Goal: Task Accomplishment & Management: Manage account settings

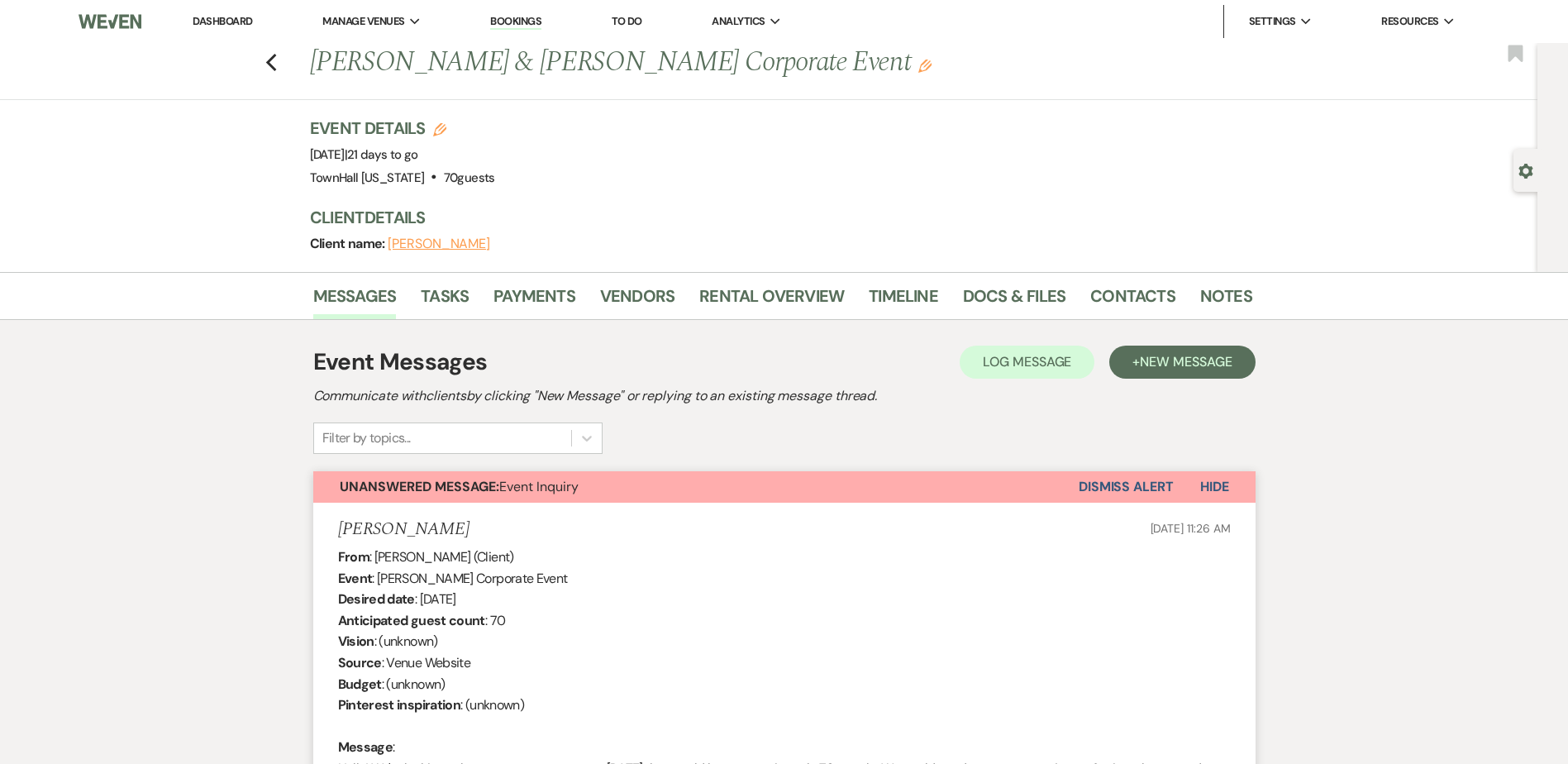
click at [1123, 481] on button "Dismiss Alert" at bounding box center [1126, 487] width 95 height 31
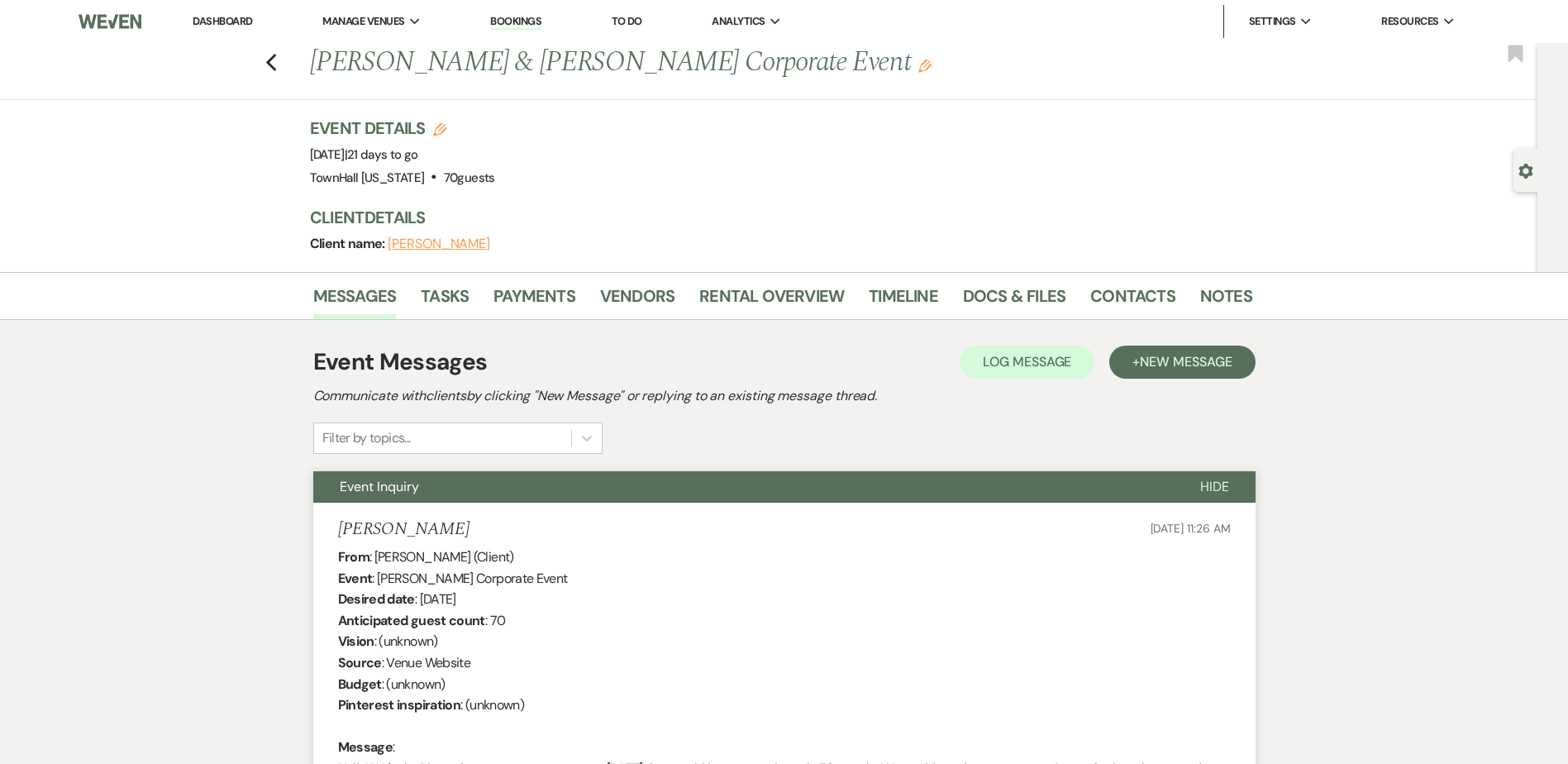
click at [227, 14] on link "Dashboard" at bounding box center [222, 21] width 60 height 14
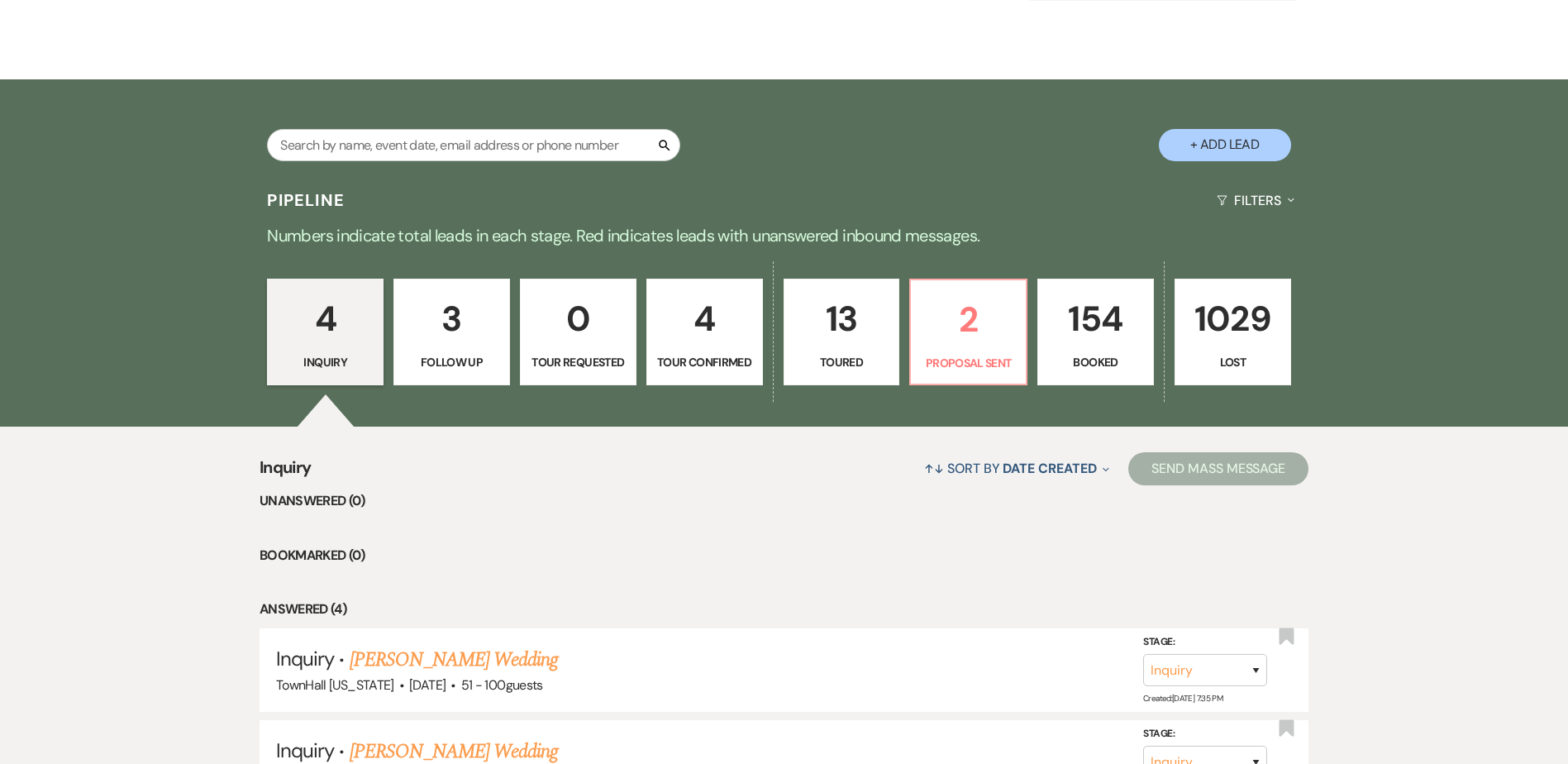
click at [1061, 299] on p "154" at bounding box center [1096, 318] width 95 height 55
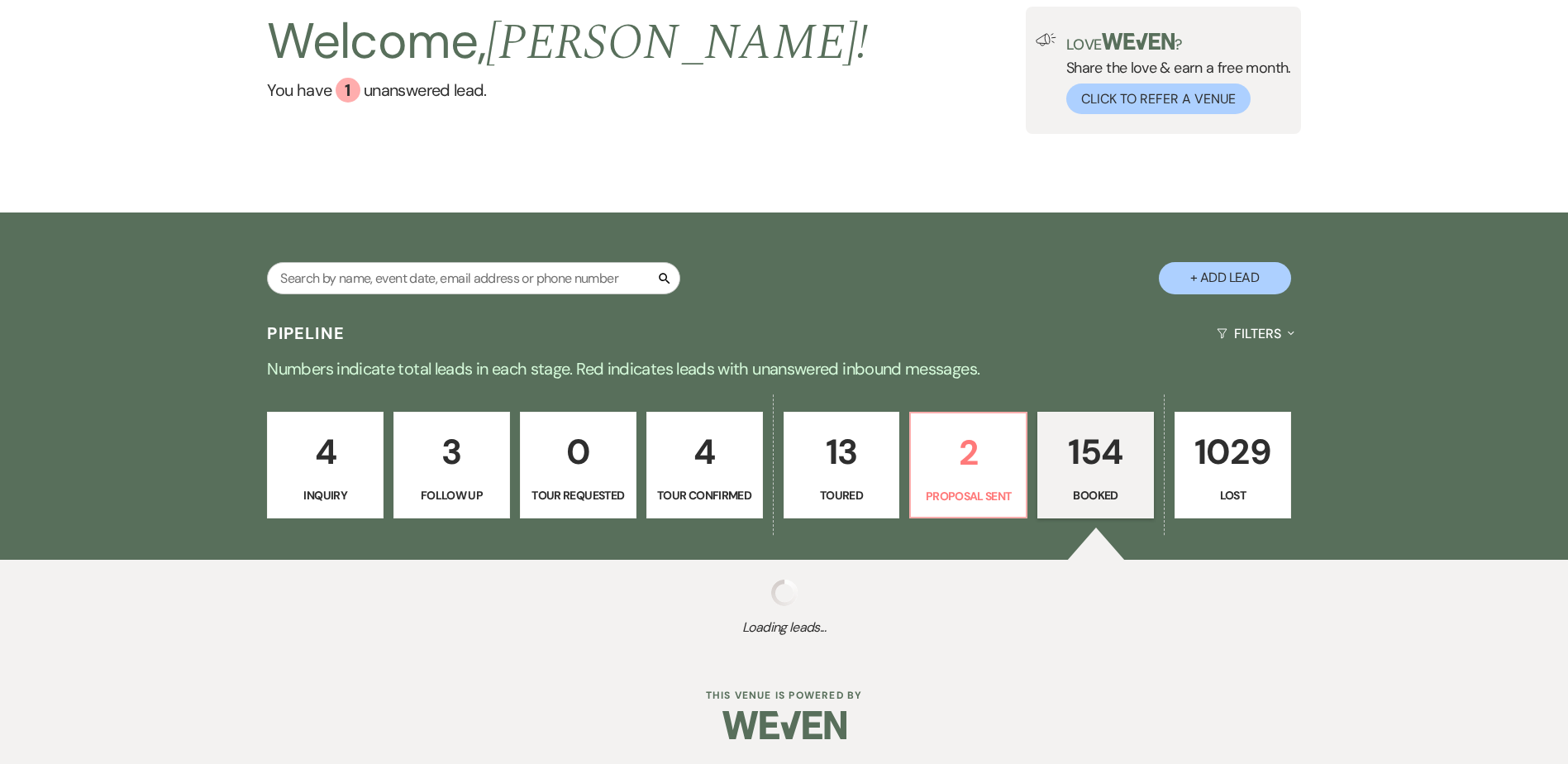
select select "7"
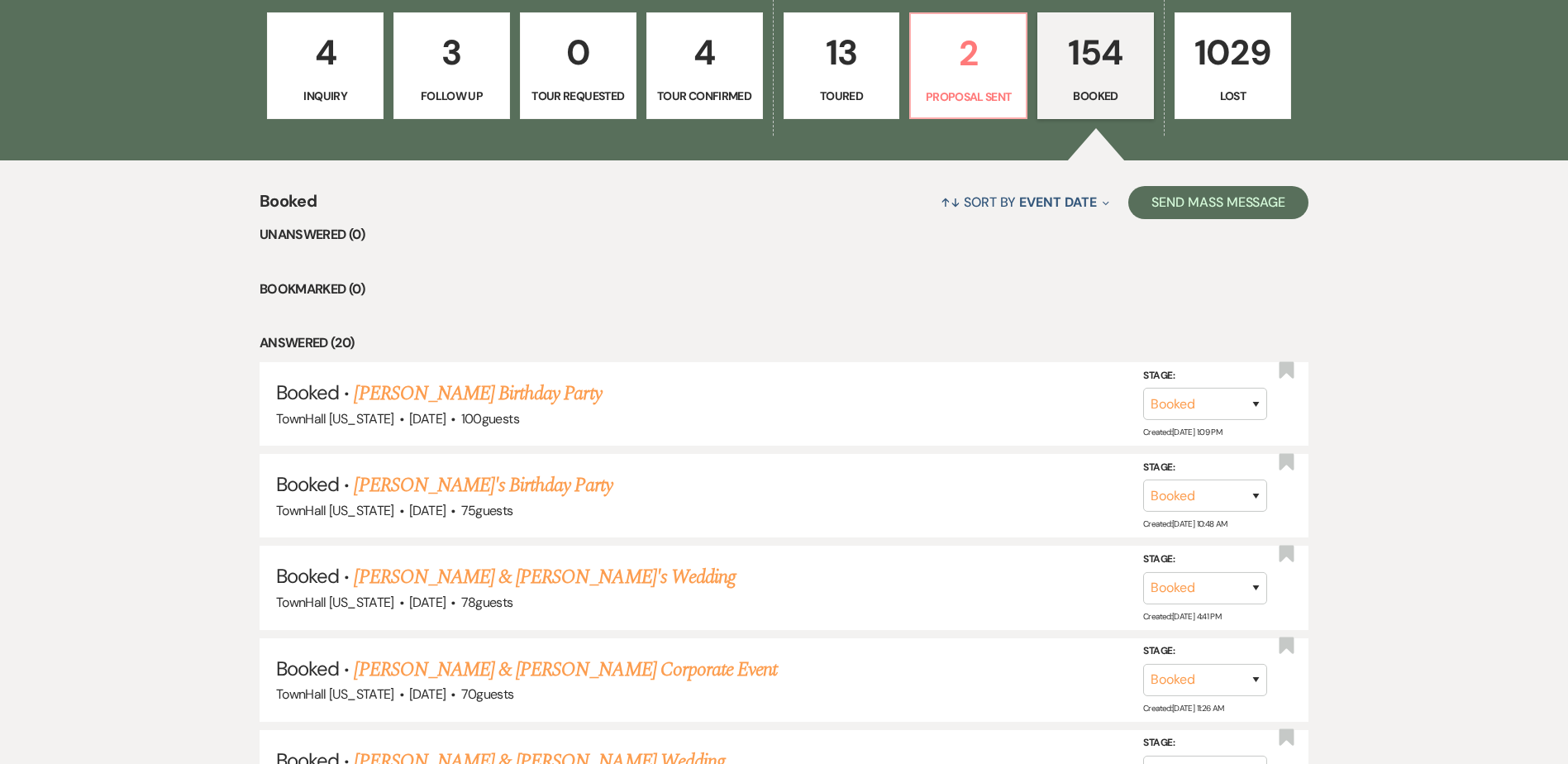
scroll to position [744, 0]
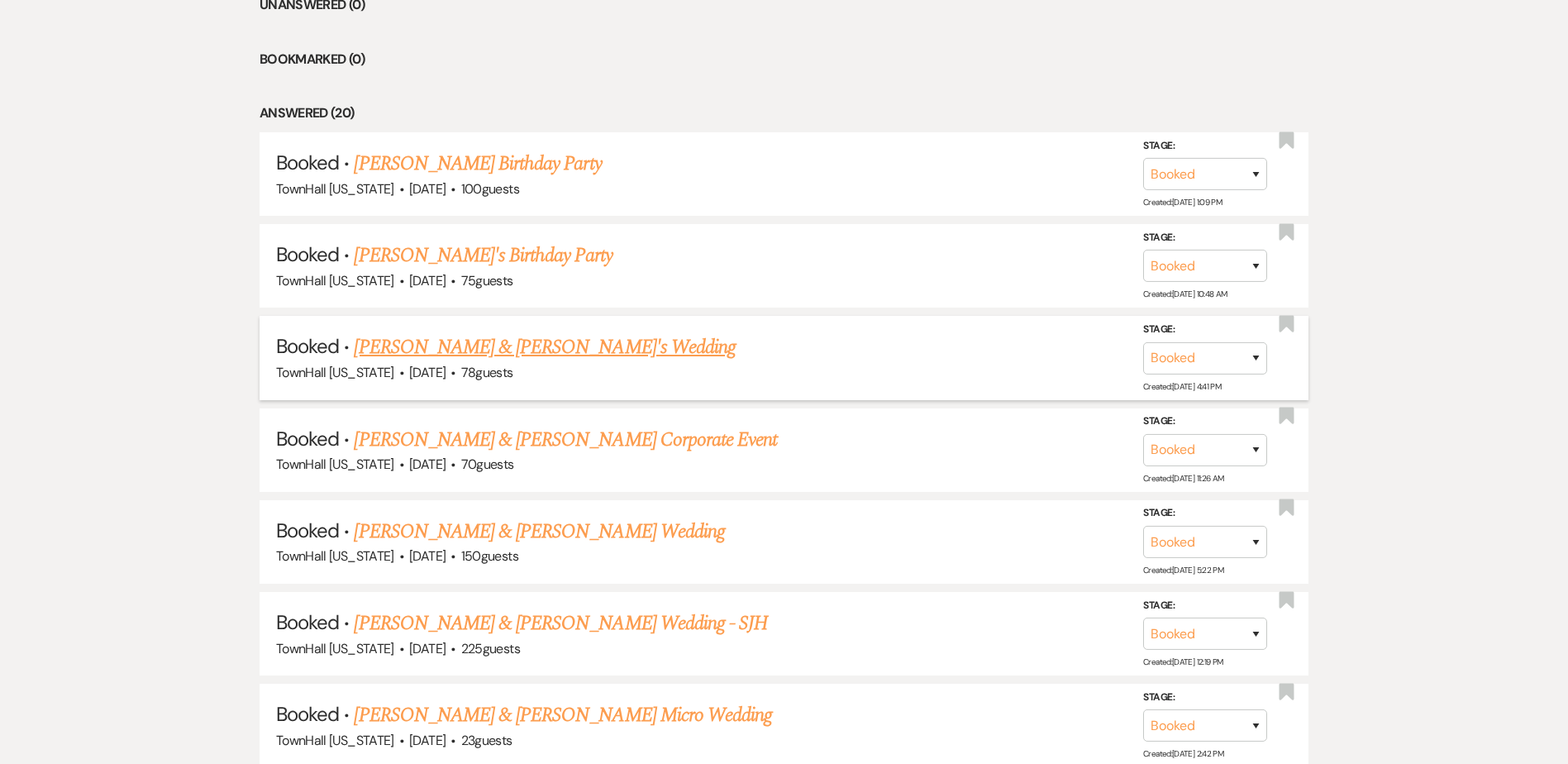
click at [560, 343] on link "[PERSON_NAME] & [PERSON_NAME]'s Wedding" at bounding box center [545, 347] width 382 height 29
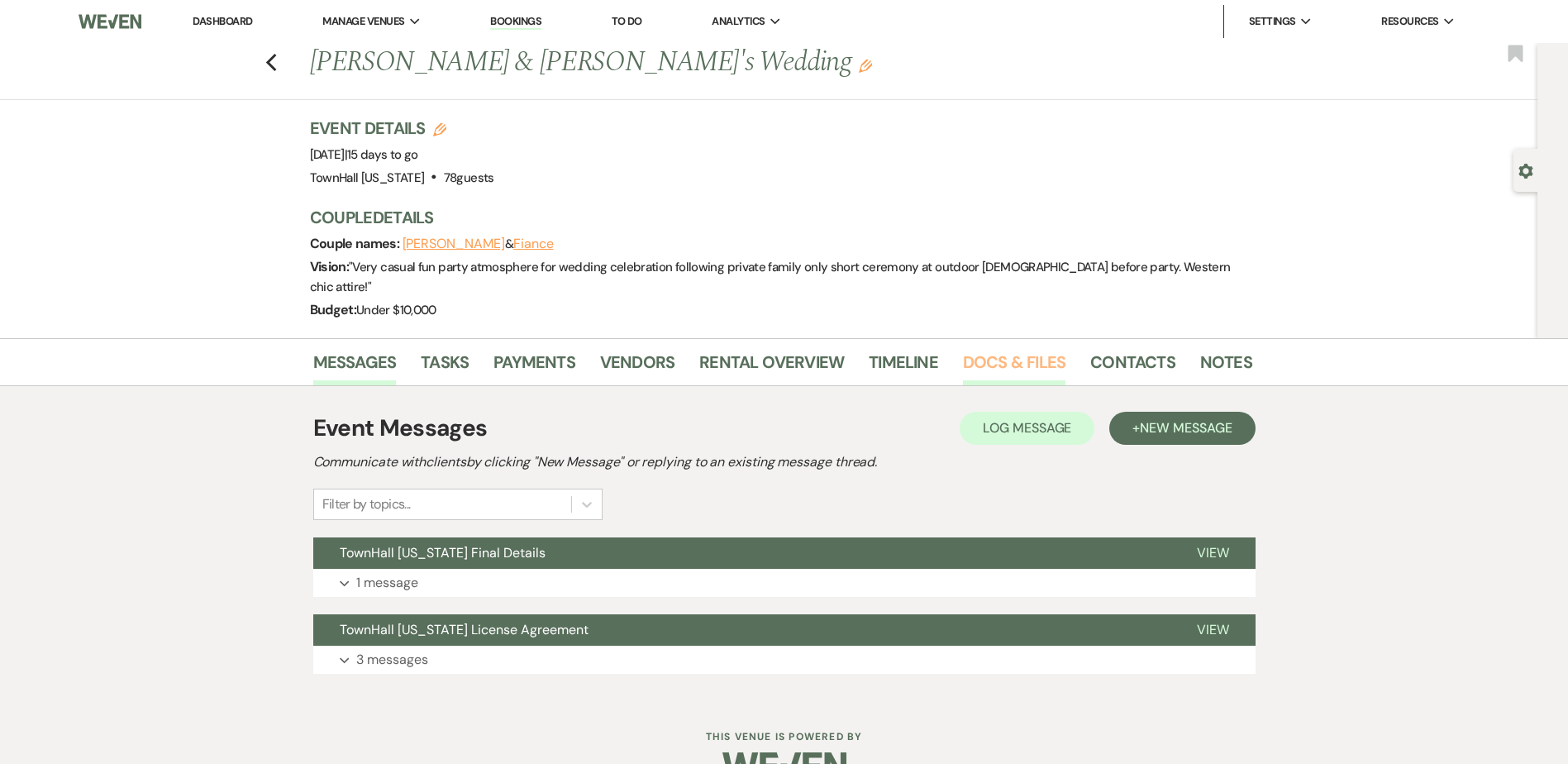
click at [1039, 349] on link "Docs & Files" at bounding box center [1014, 367] width 103 height 36
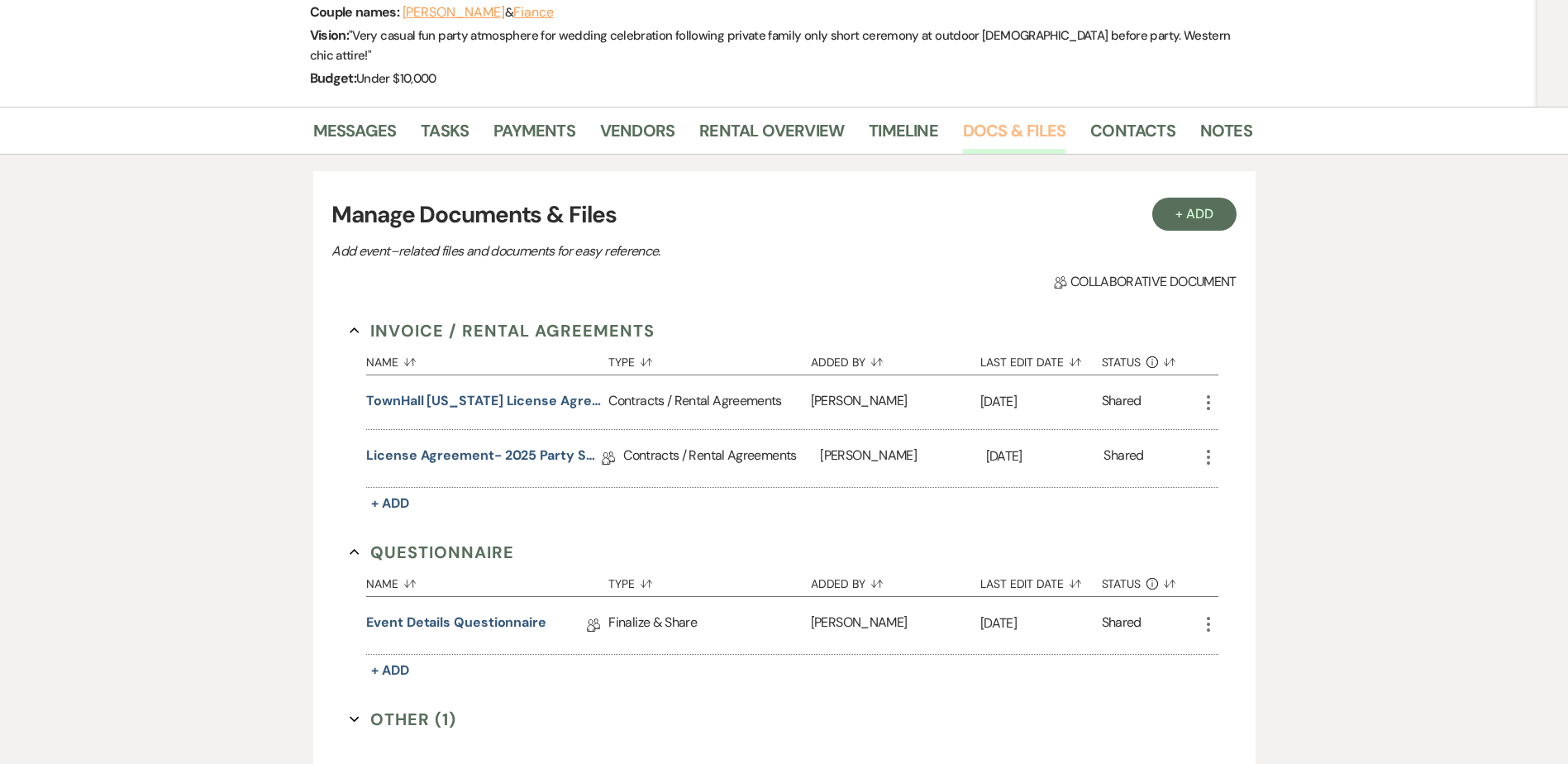
scroll to position [440, 0]
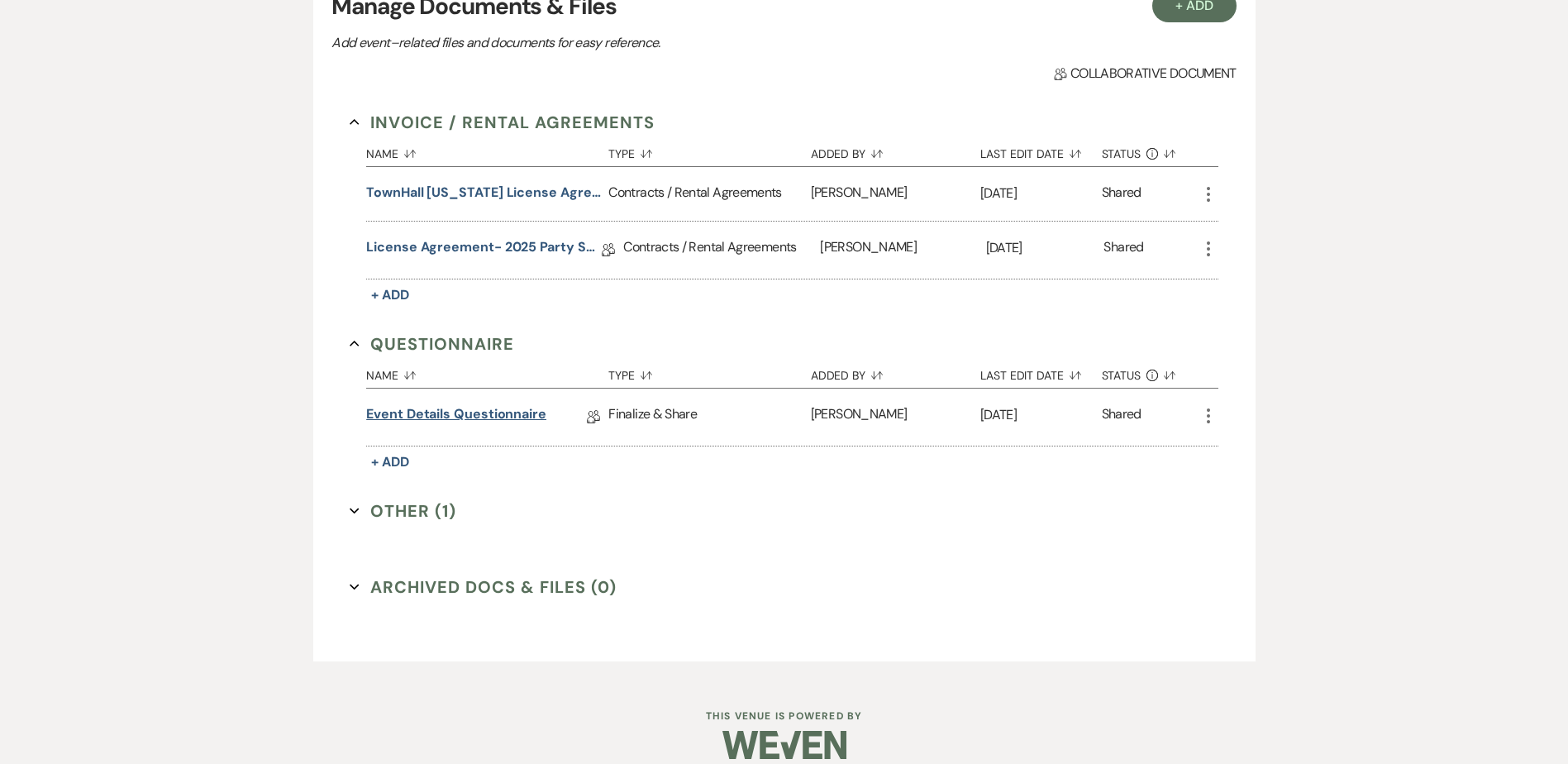
click at [518, 404] on link "Event Details Questionnaire" at bounding box center [456, 416] width 181 height 26
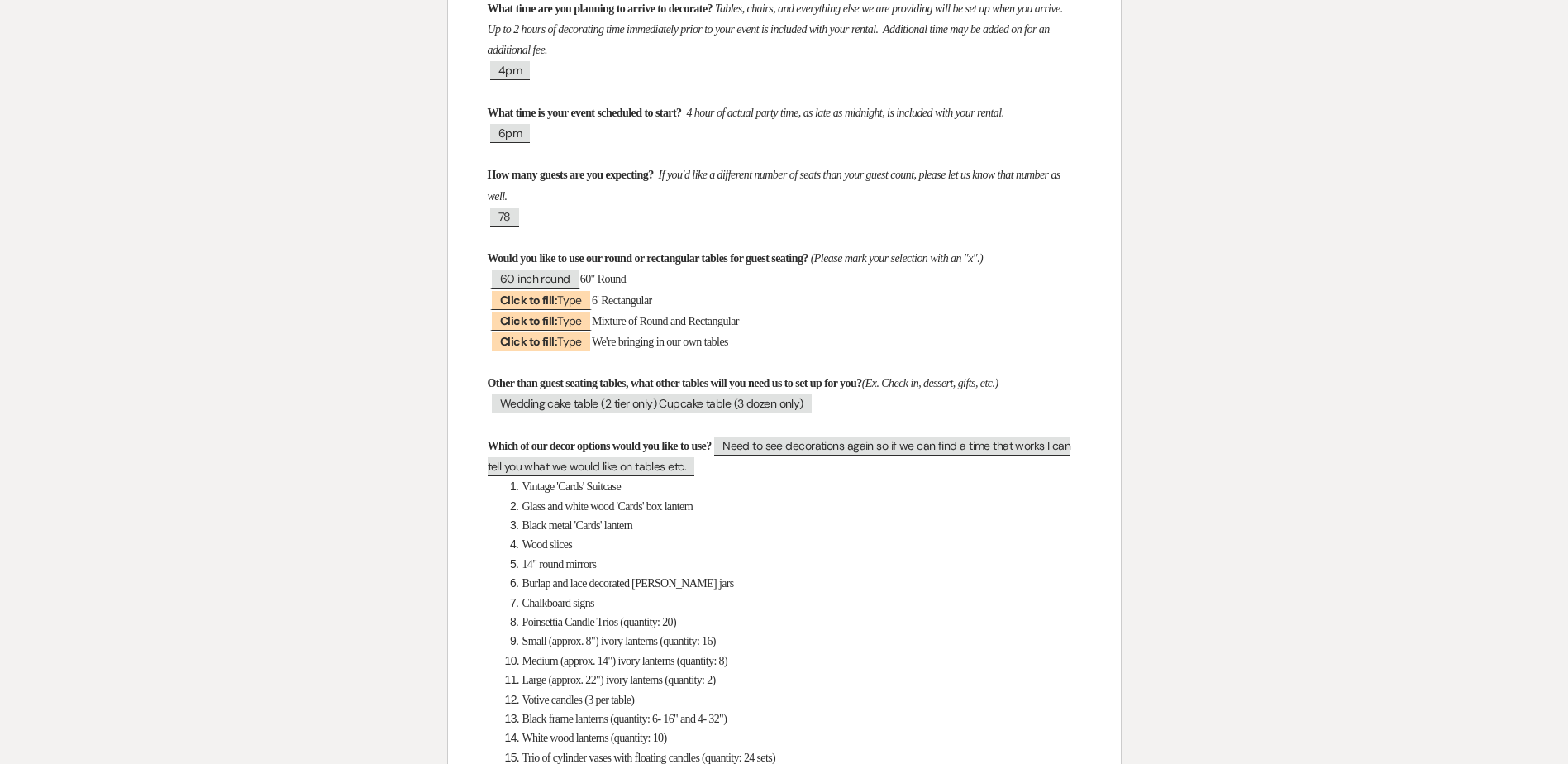
scroll to position [51, 0]
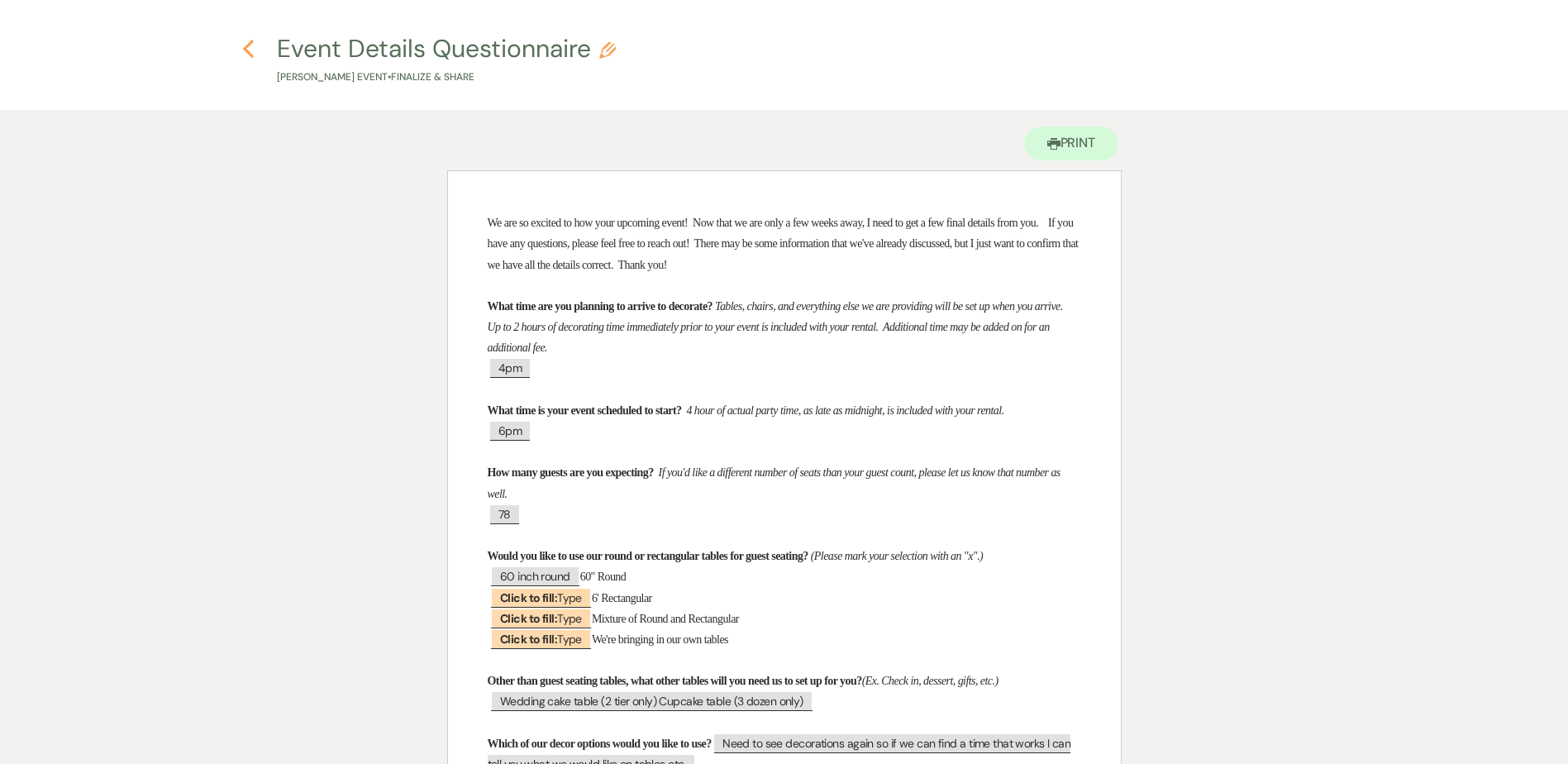
click at [250, 50] on icon "Previous" at bounding box center [248, 48] width 12 height 20
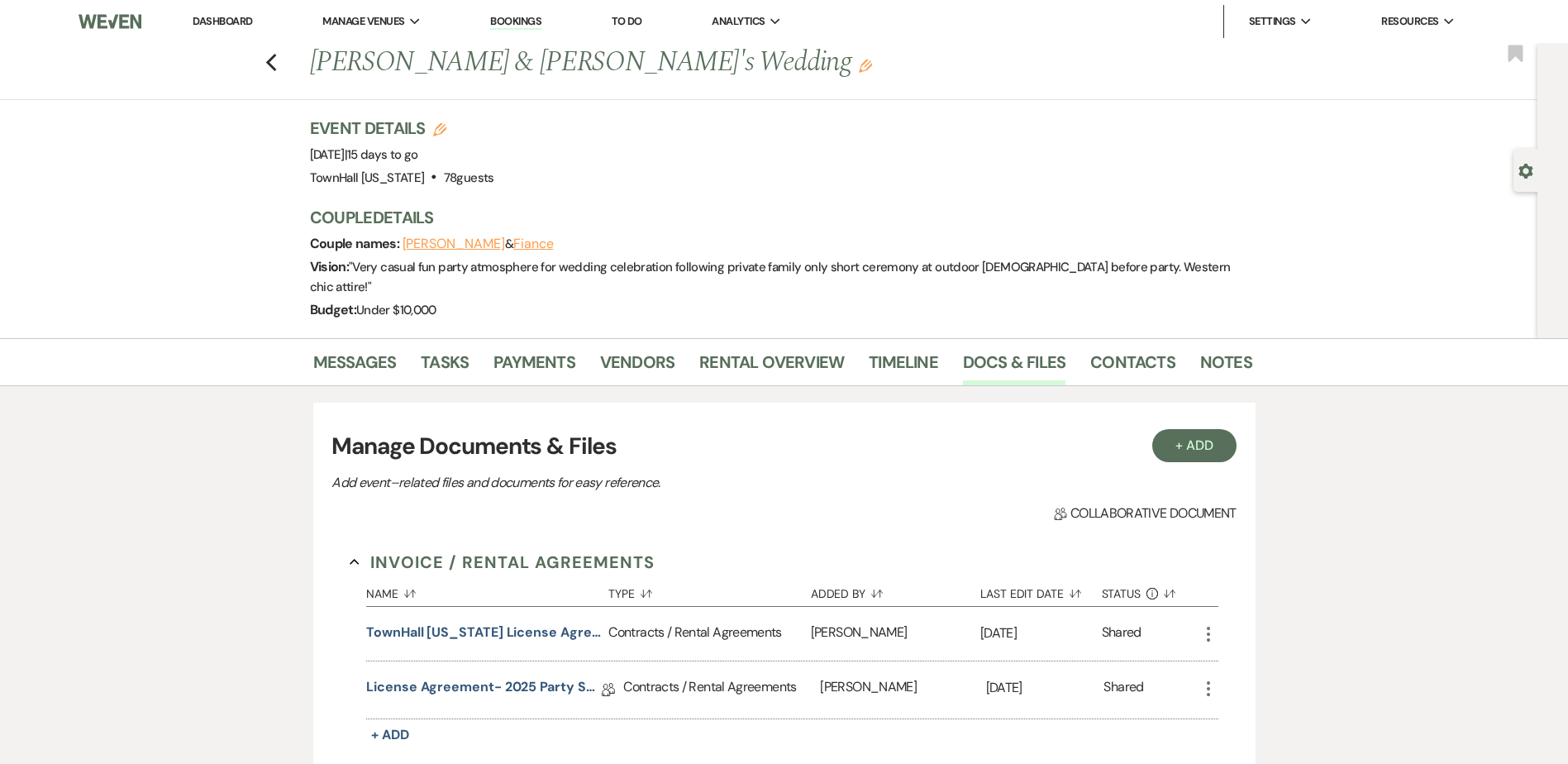
click at [242, 22] on link "Dashboard" at bounding box center [222, 21] width 60 height 14
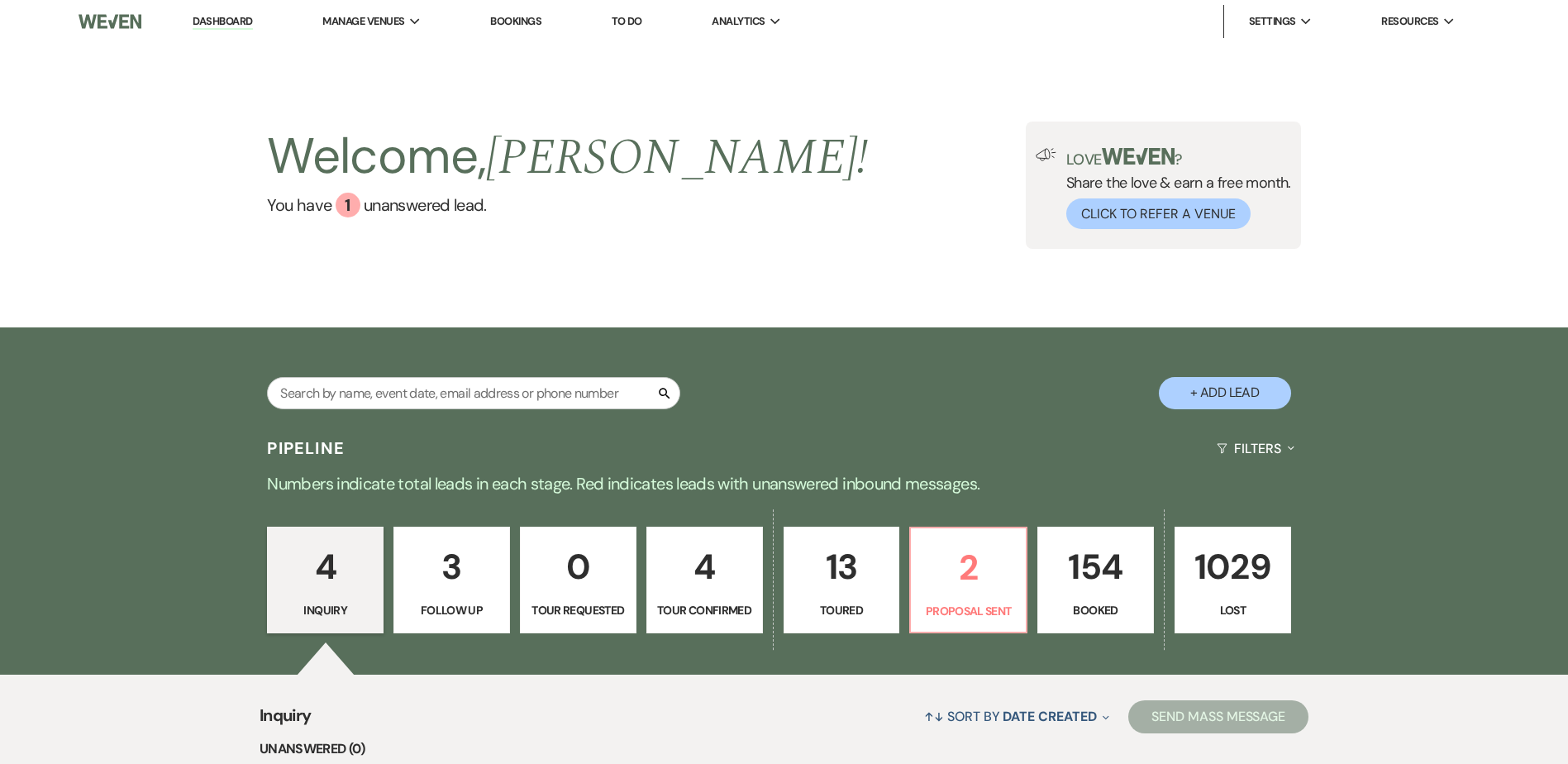
click at [1098, 574] on p "154" at bounding box center [1096, 566] width 95 height 55
select select "7"
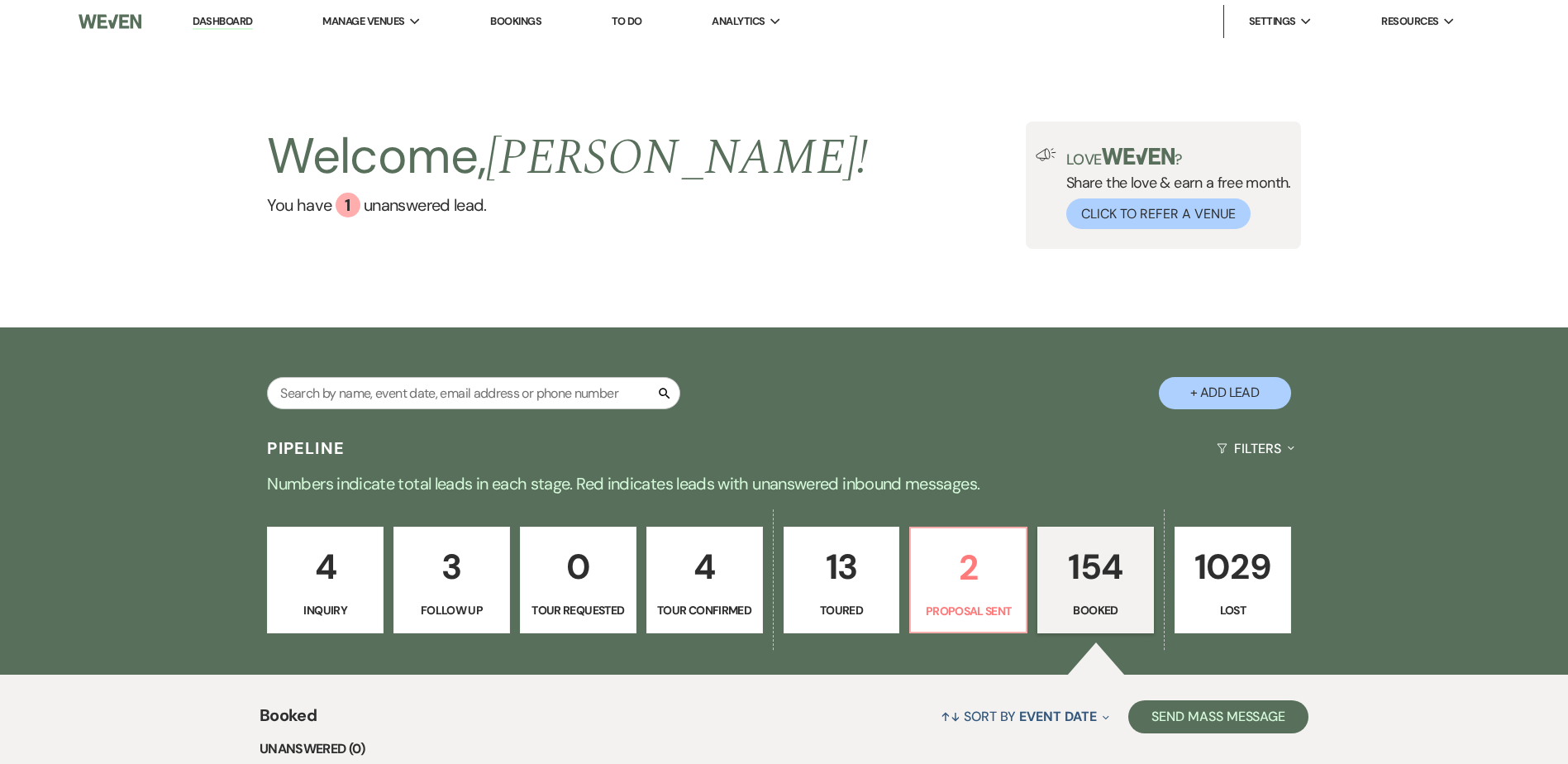
click at [1078, 545] on p "154" at bounding box center [1096, 566] width 95 height 55
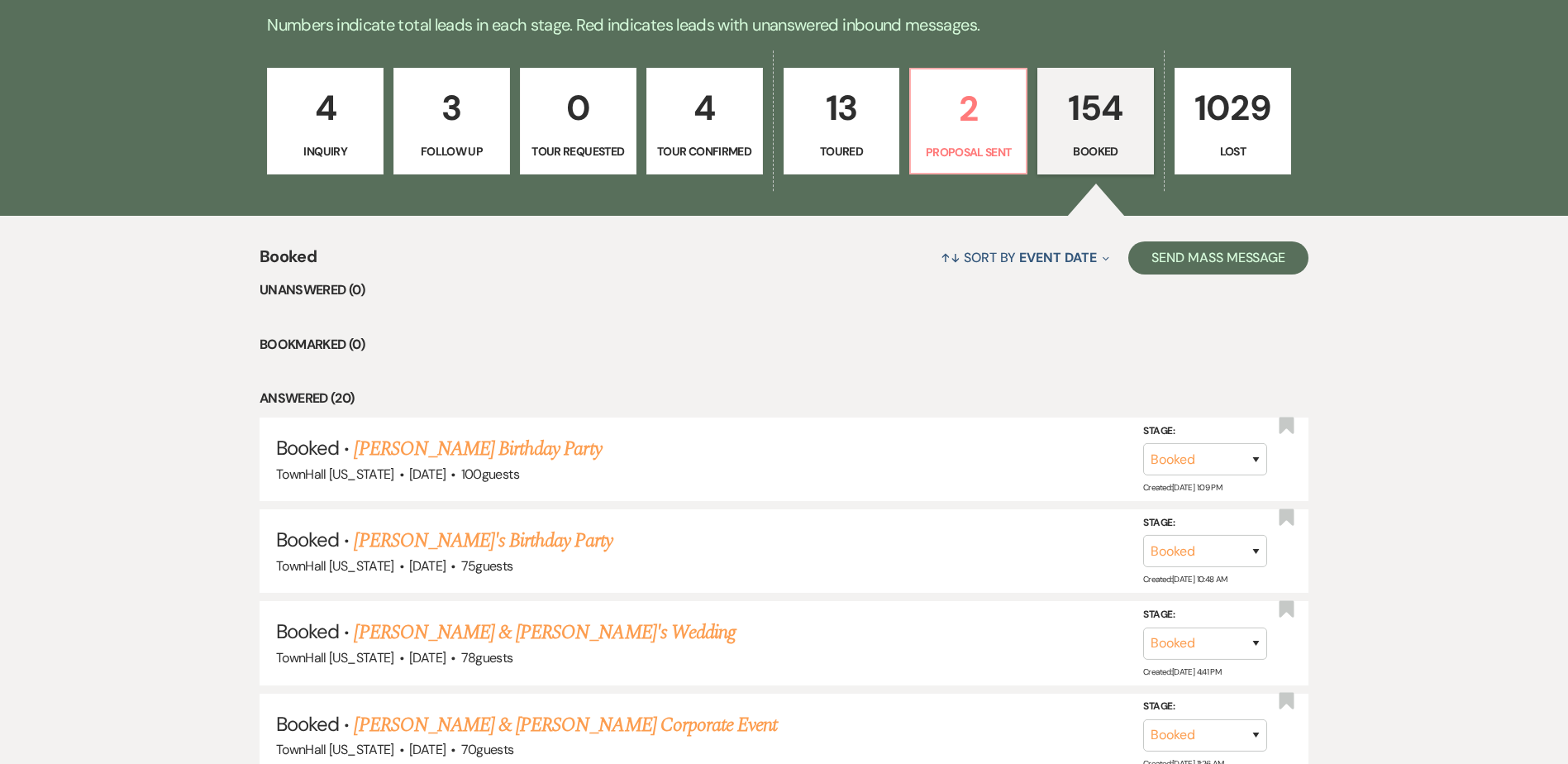
scroll to position [496, 0]
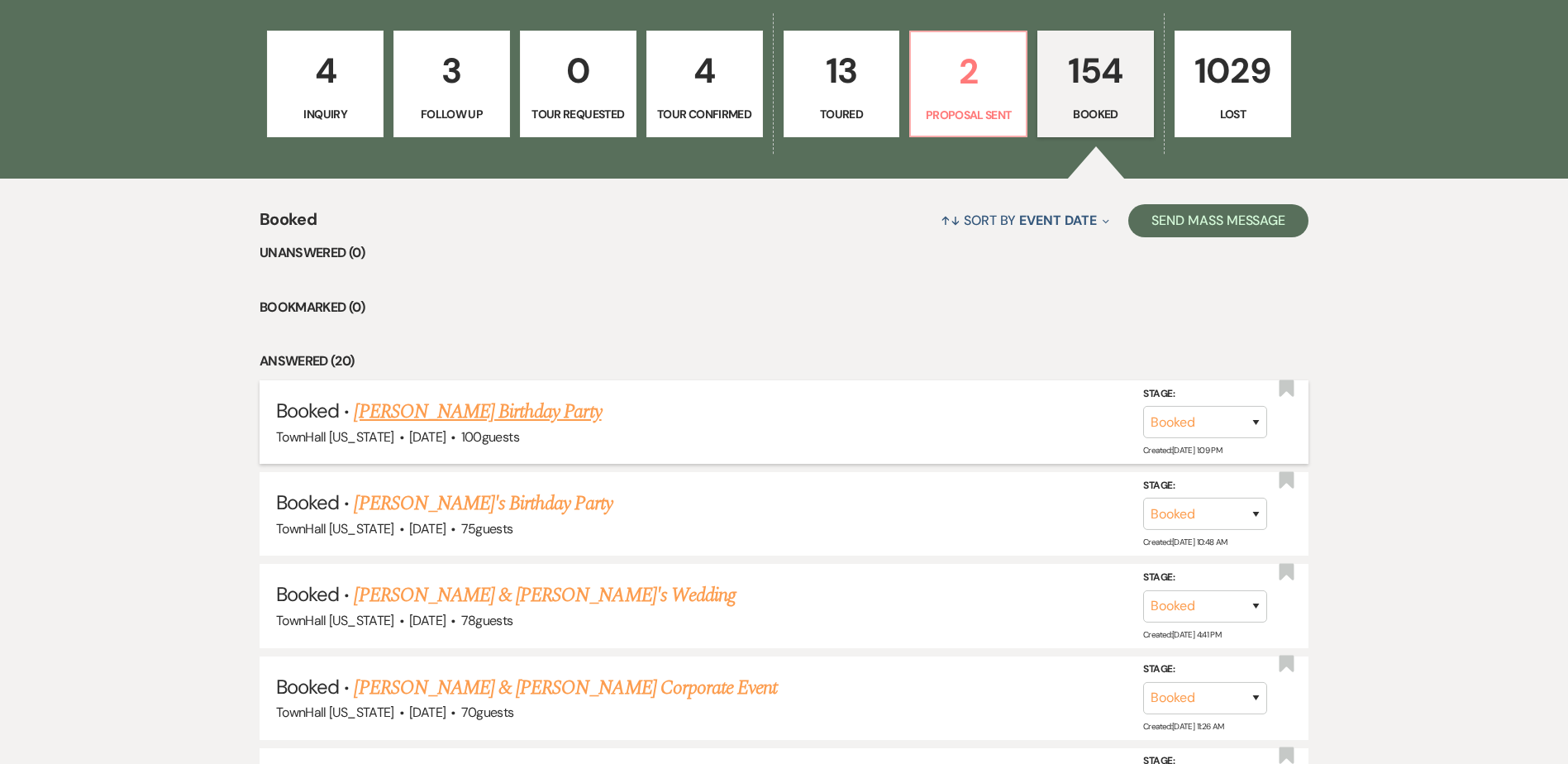
click at [451, 418] on link "[PERSON_NAME] Birthday Party" at bounding box center [477, 411] width 247 height 29
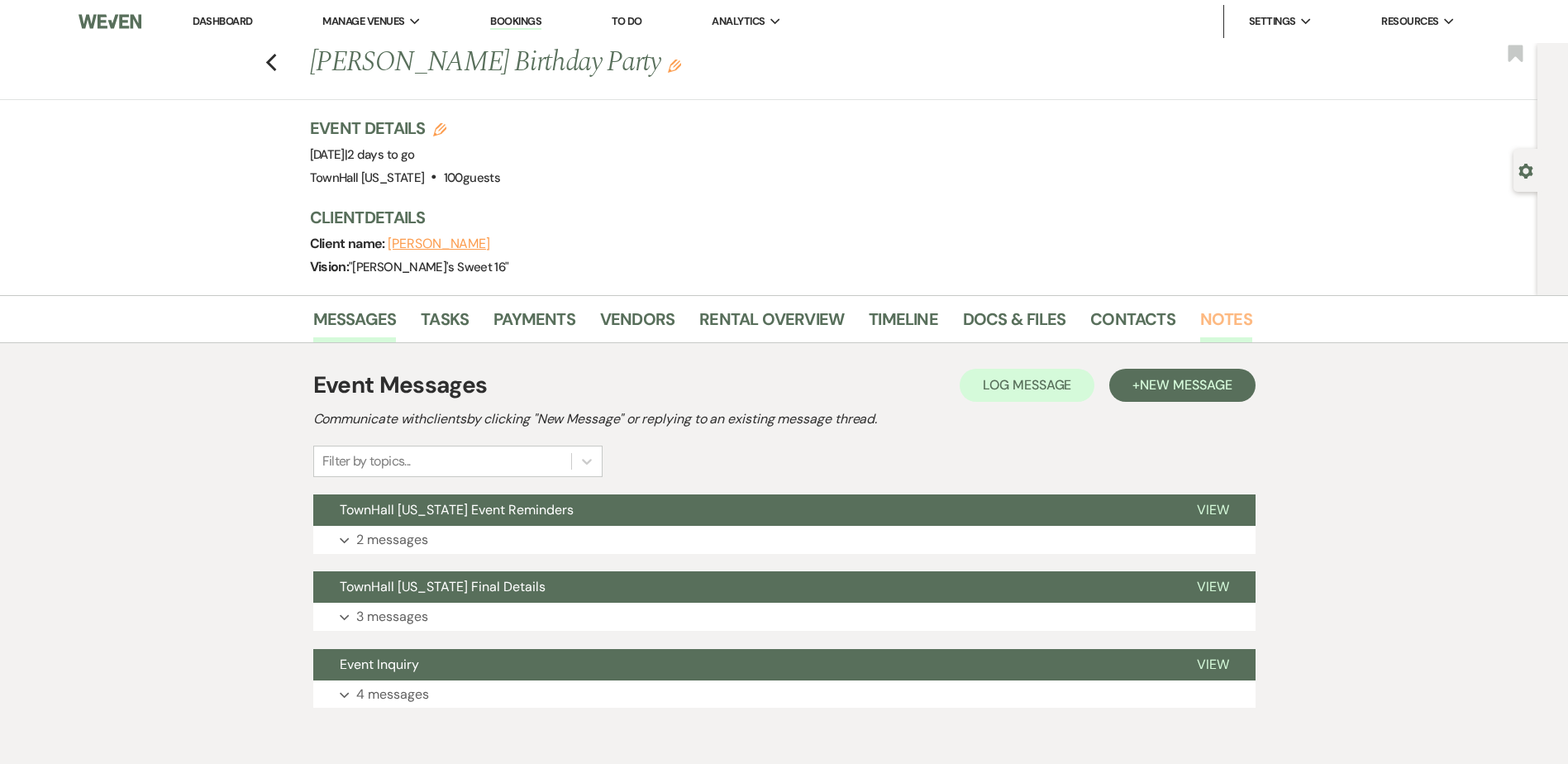
click at [1223, 311] on link "Notes" at bounding box center [1226, 324] width 52 height 36
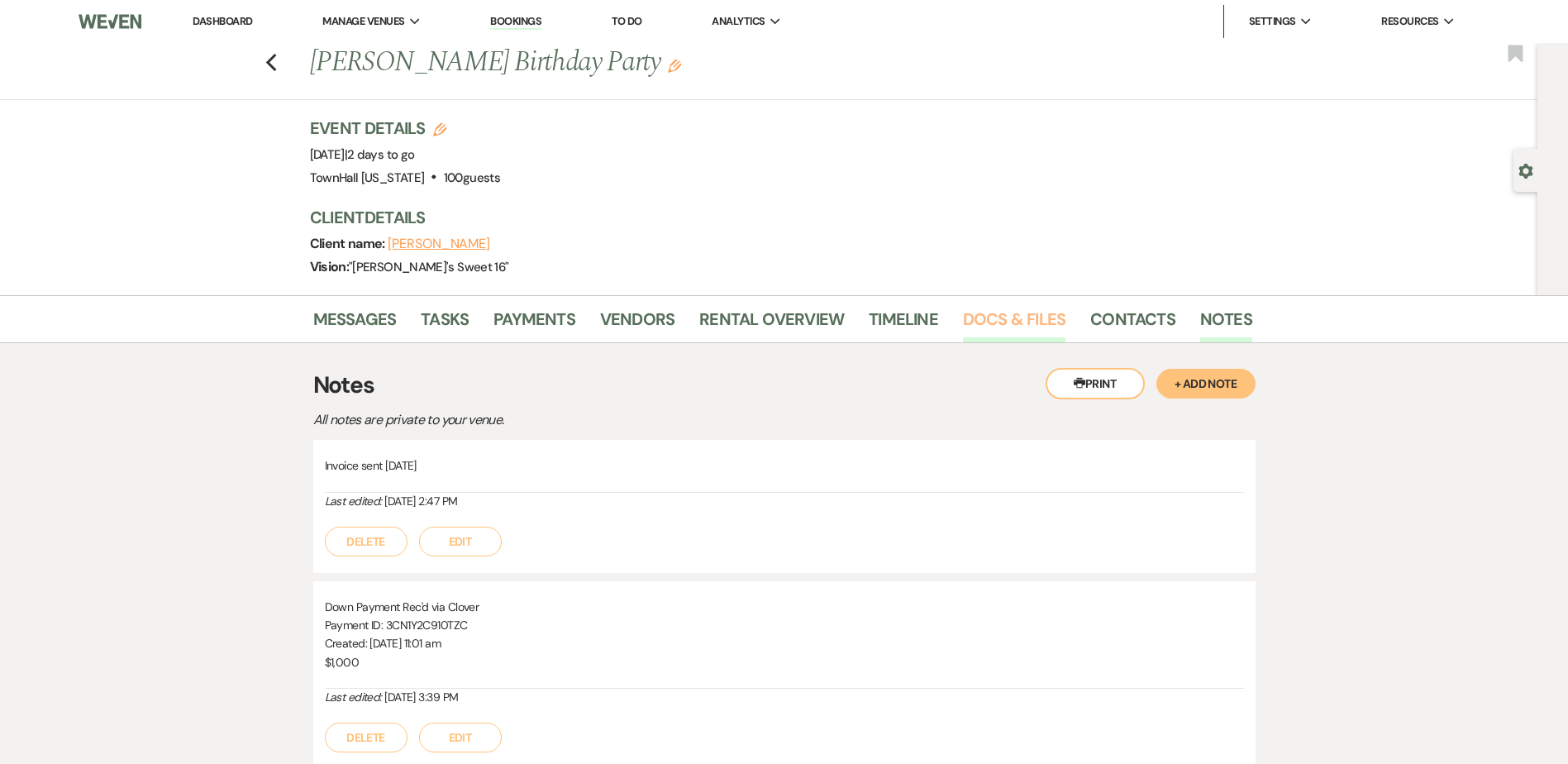
click at [1013, 321] on link "Docs & Files" at bounding box center [1014, 324] width 103 height 36
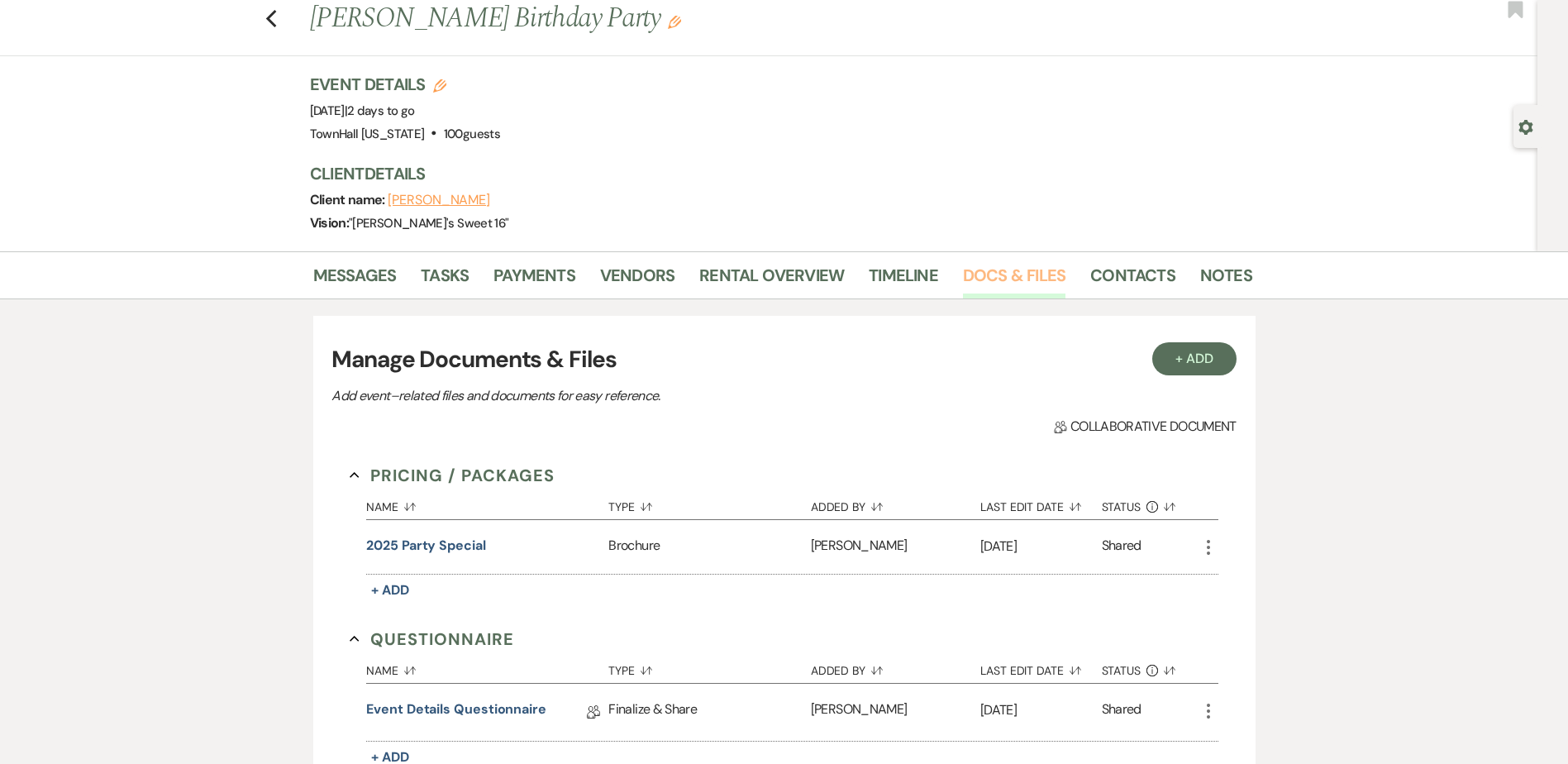
scroll to position [359, 0]
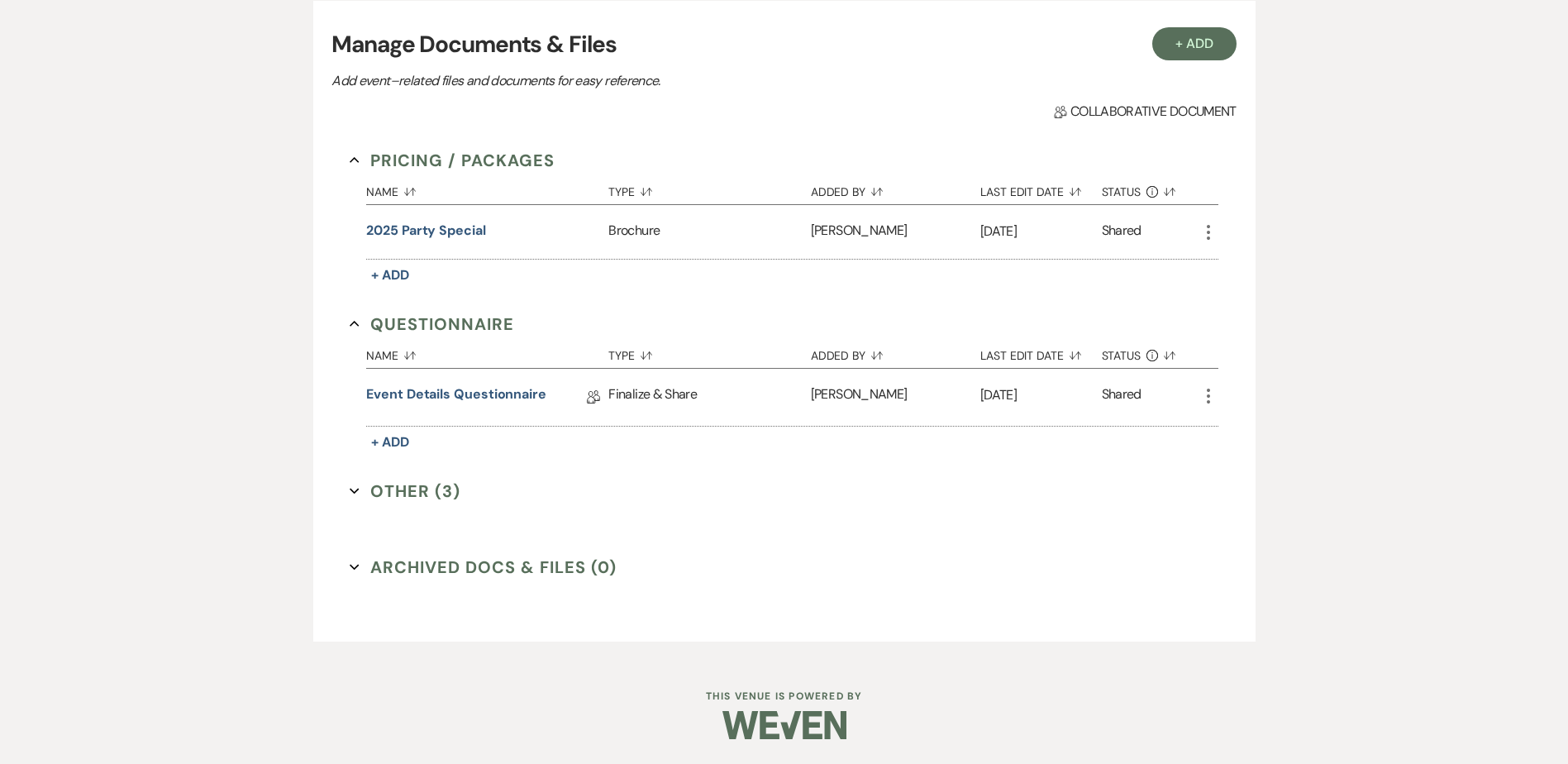
click at [410, 491] on button "Other (3) Expand" at bounding box center [405, 491] width 111 height 25
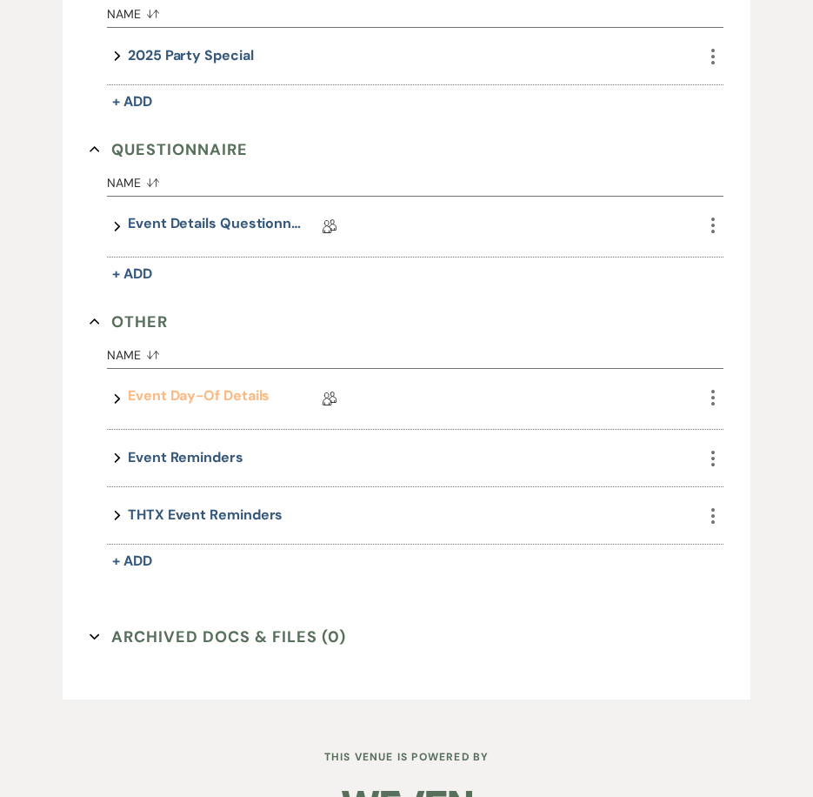
scroll to position [649, 0]
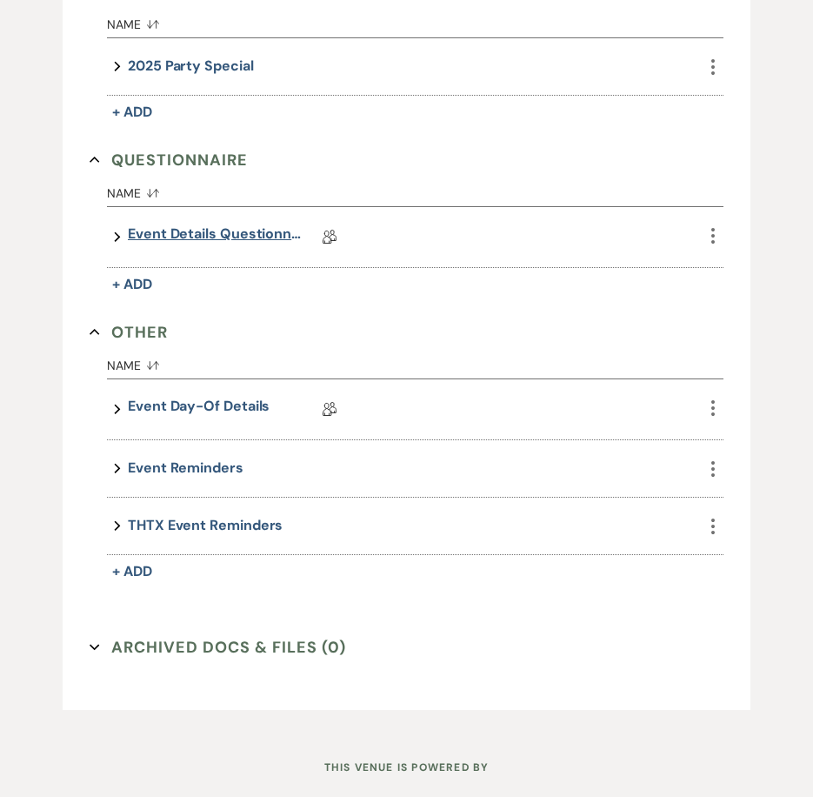
click at [198, 238] on link "Event Details Questionnaire" at bounding box center [215, 237] width 174 height 27
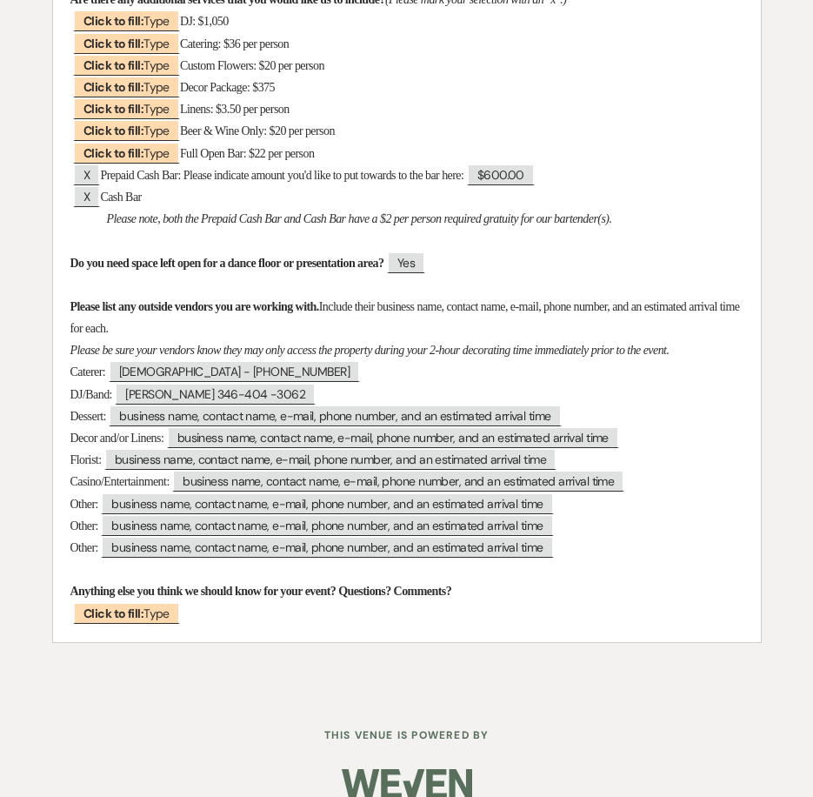
scroll to position [783, 0]
